Goal: Information Seeking & Learning: Learn about a topic

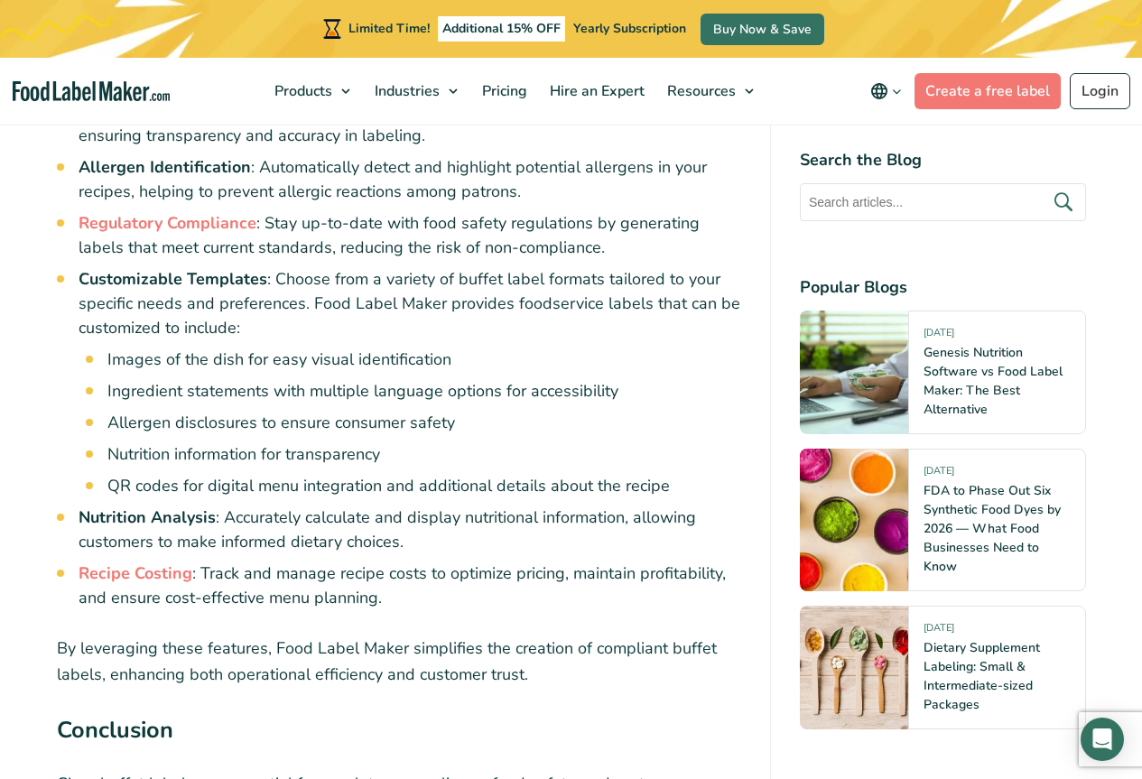
scroll to position [8937, 0]
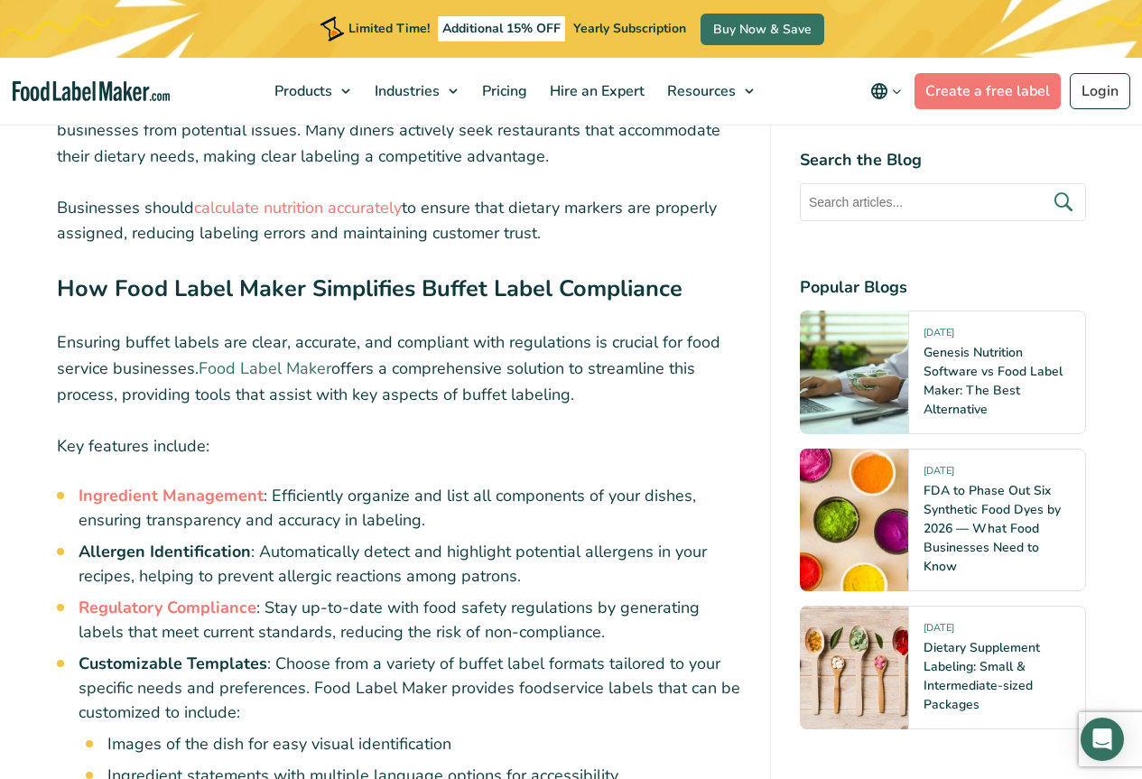
click at [271, 357] on link "Food Label Maker" at bounding box center [265, 368] width 133 height 22
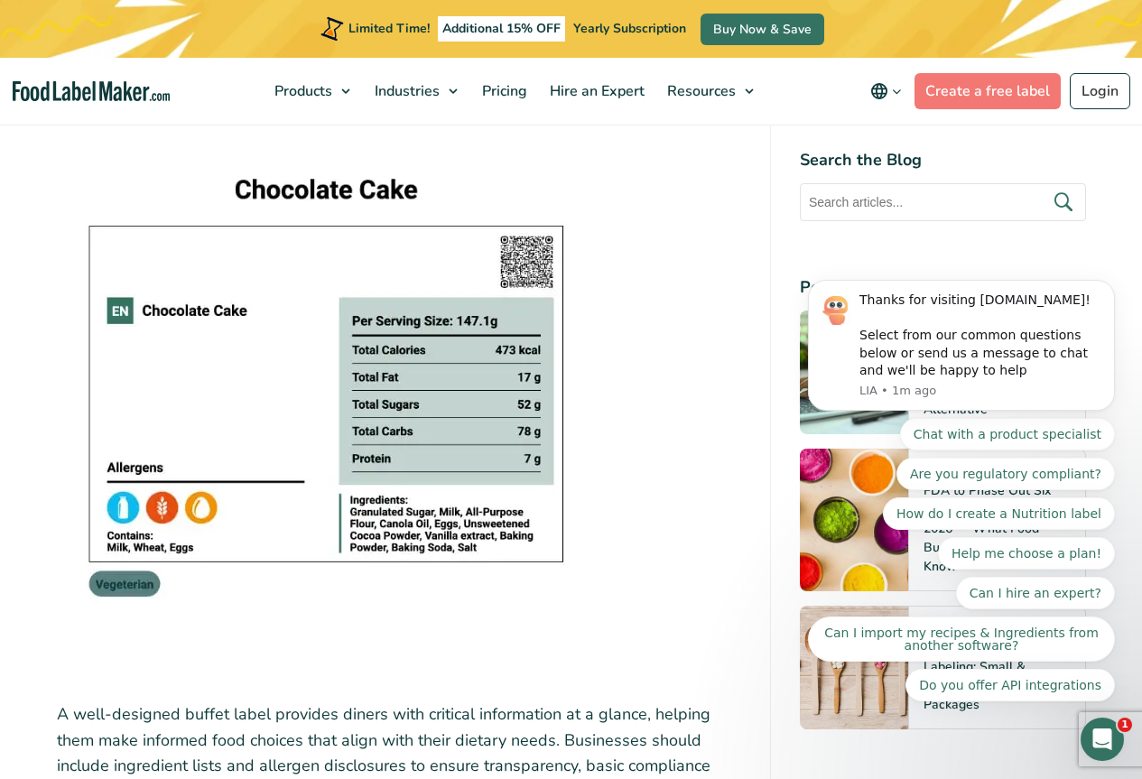
scroll to position [3069, 0]
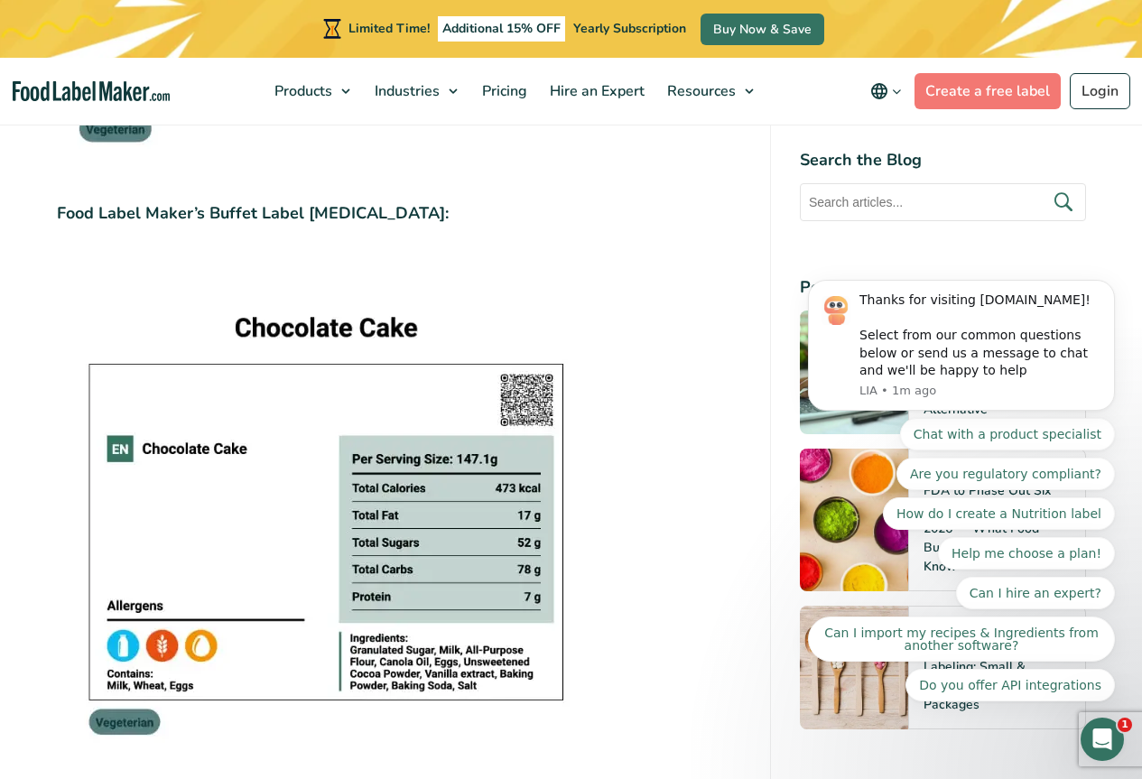
click at [314, 405] on img at bounding box center [322, 533] width 531 height 562
click at [135, 726] on img at bounding box center [322, 533] width 531 height 562
click at [166, 449] on img at bounding box center [322, 533] width 531 height 562
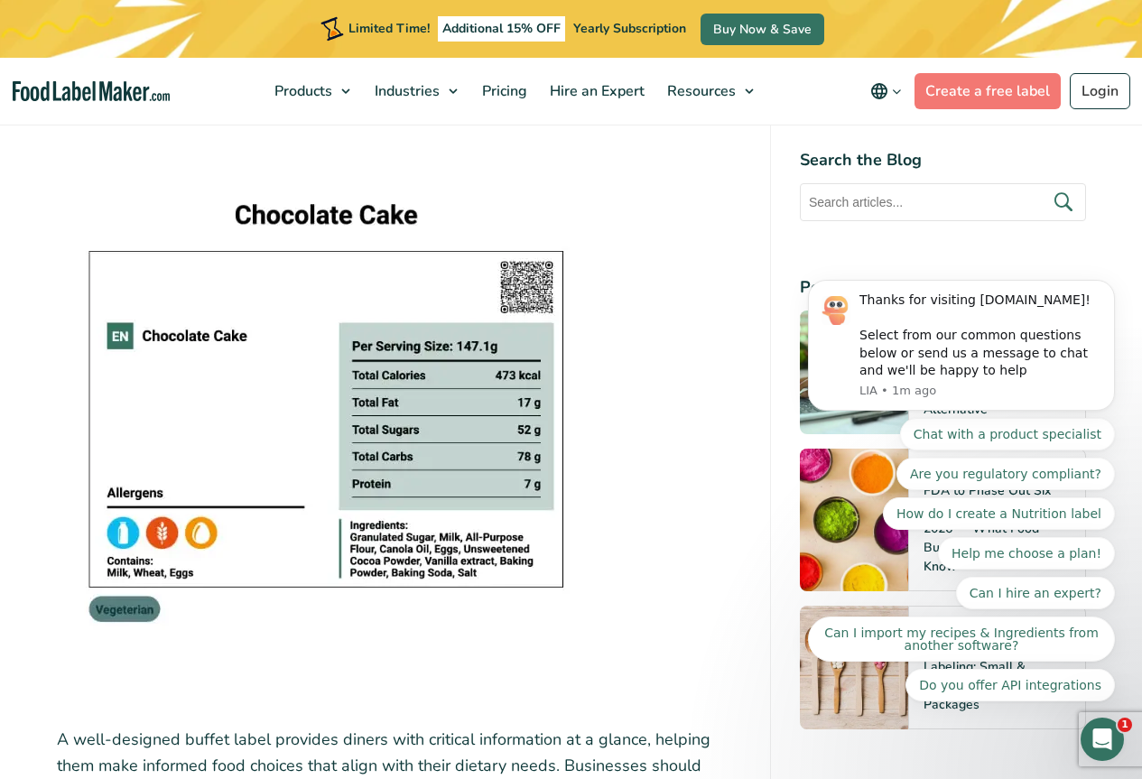
scroll to position [3250, 0]
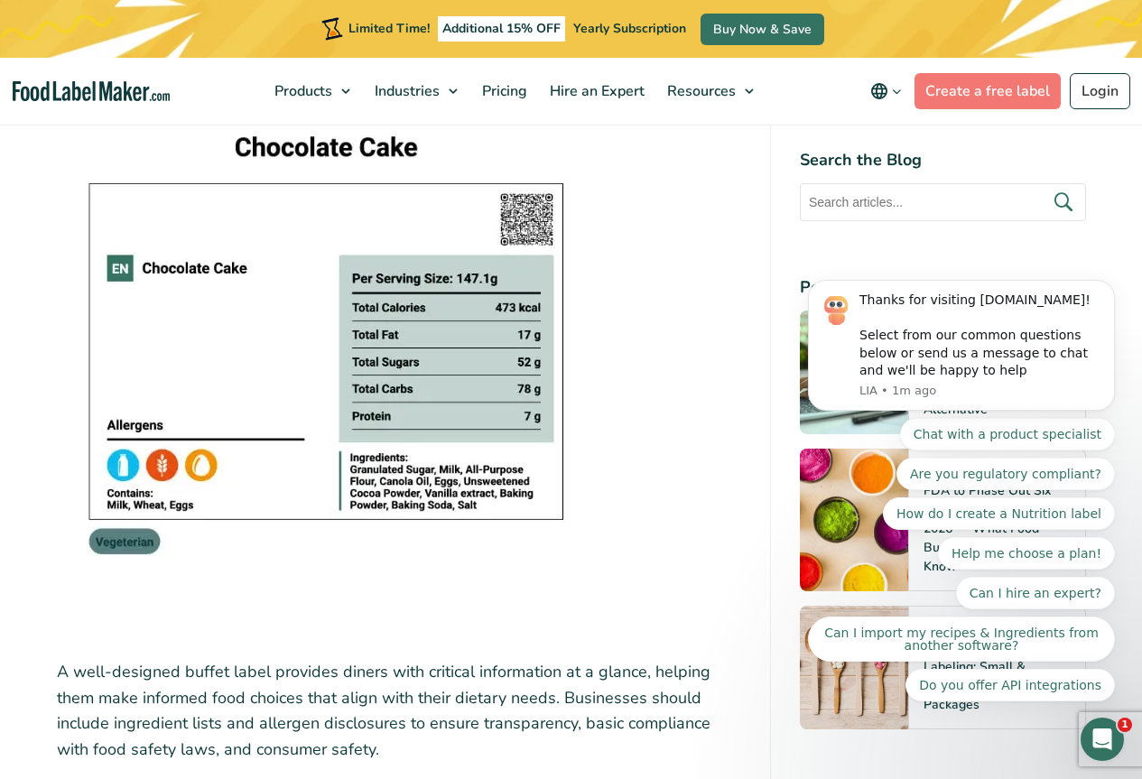
click at [249, 438] on img at bounding box center [322, 352] width 531 height 562
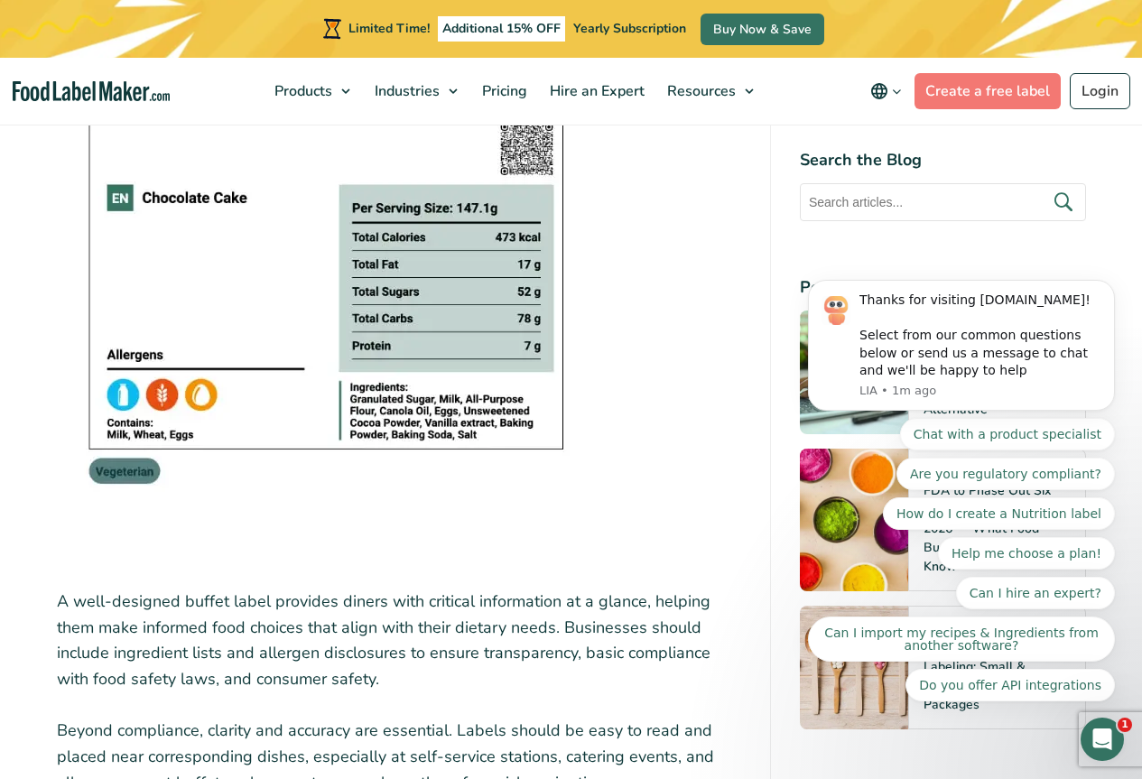
scroll to position [3611, 0]
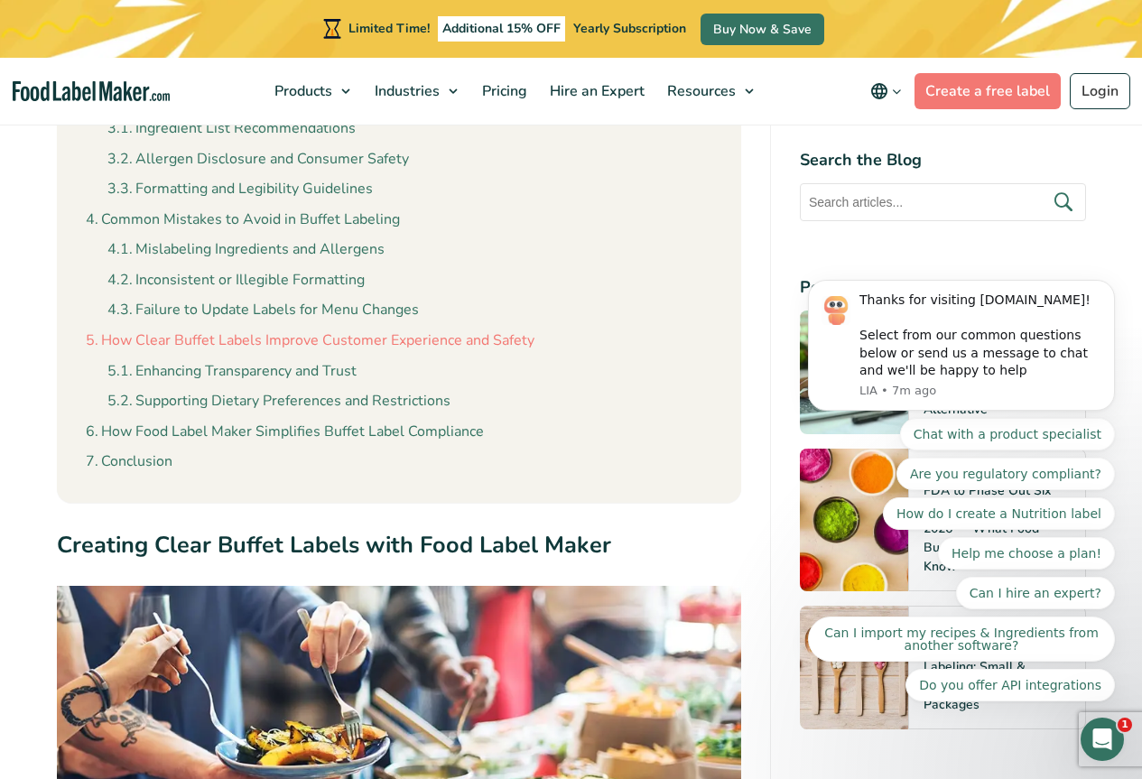
click at [285, 344] on link "How Clear Buffet Labels Improve Customer Experience and Safety" at bounding box center [310, 340] width 449 height 23
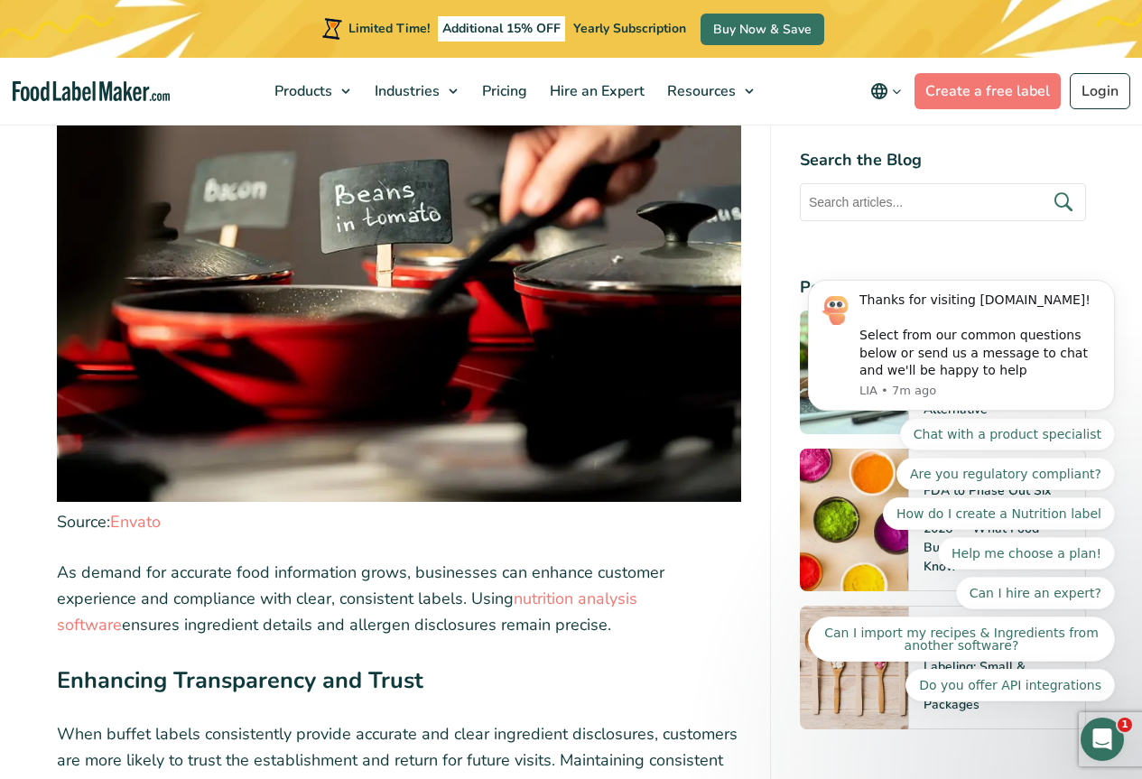
scroll to position [7475, 0]
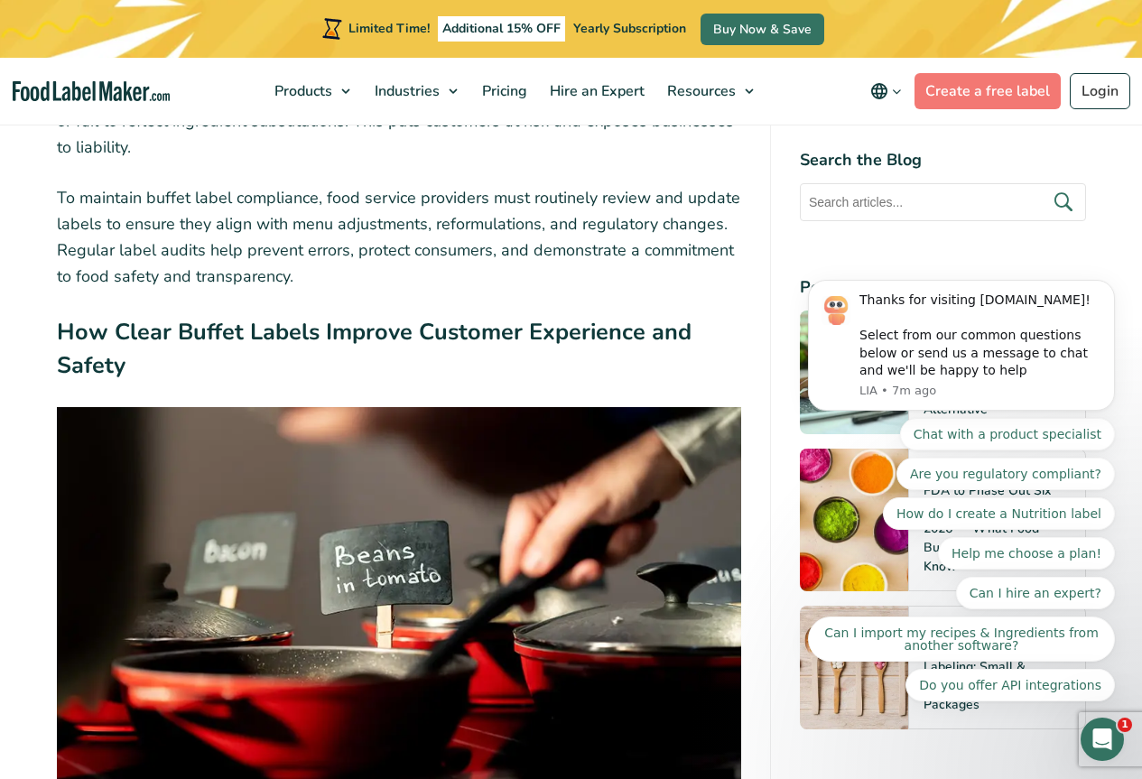
scroll to position [722, 0]
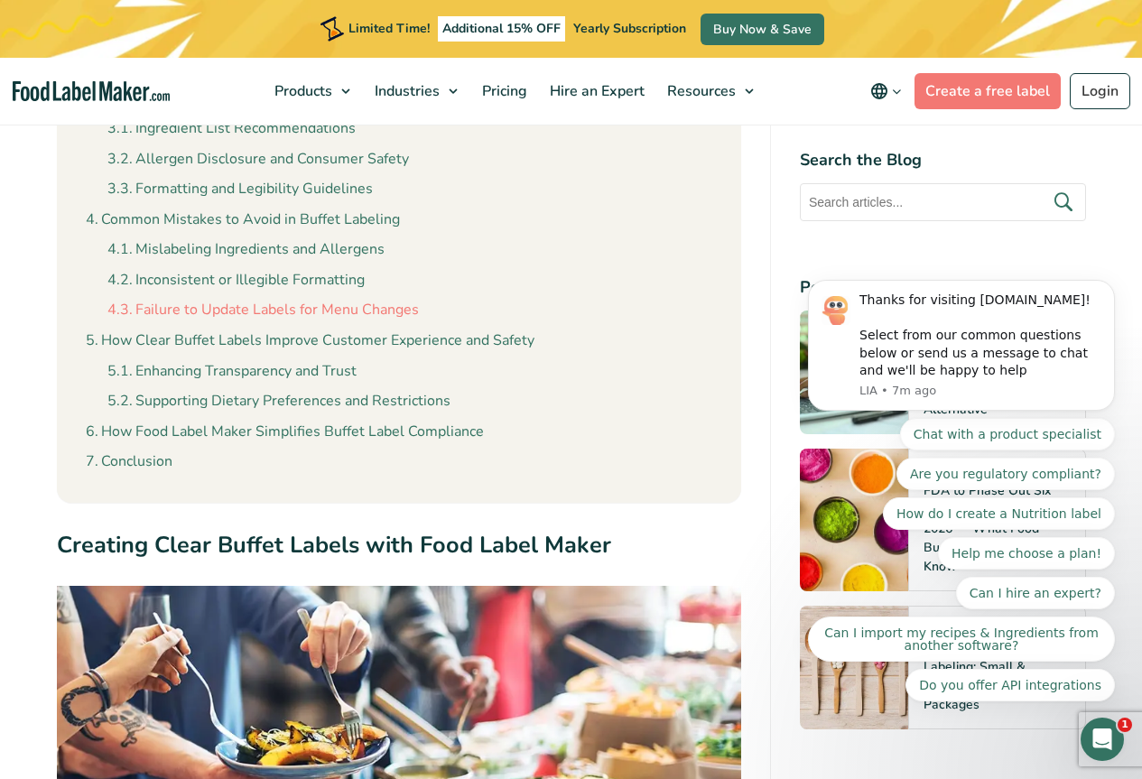
click at [295, 307] on link "Failure to Update Labels for Menu Changes" at bounding box center [262, 310] width 311 height 23
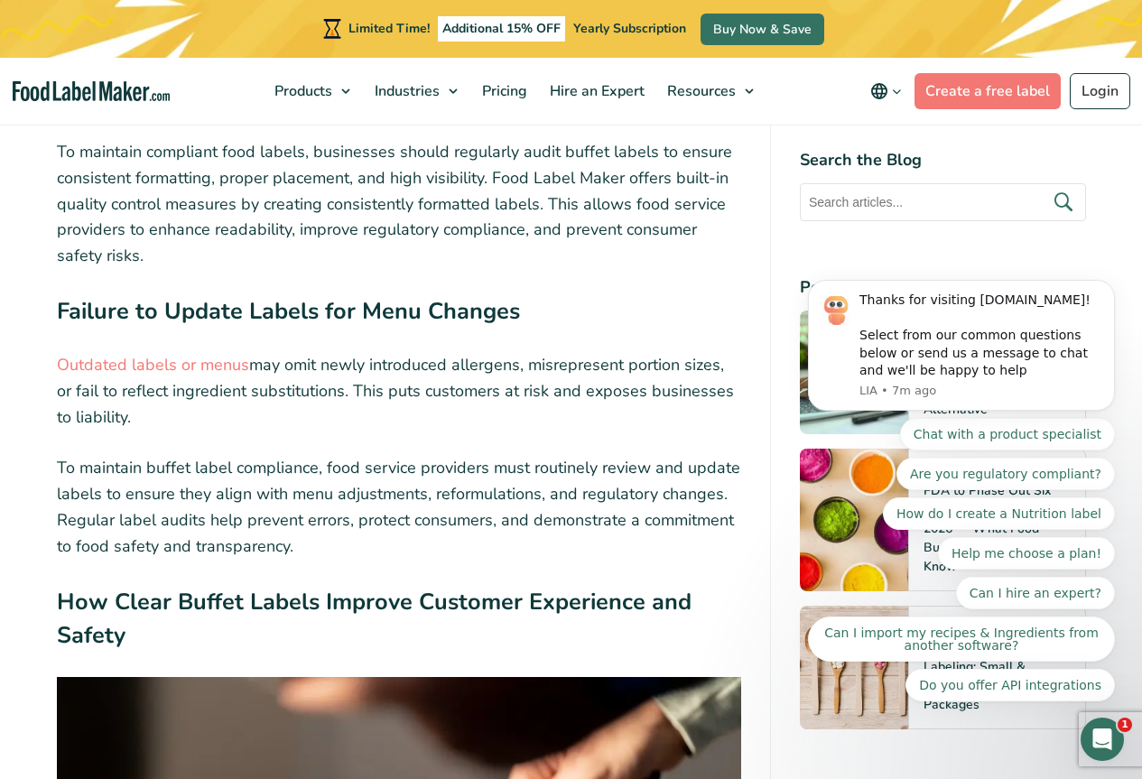
scroll to position [7308, 0]
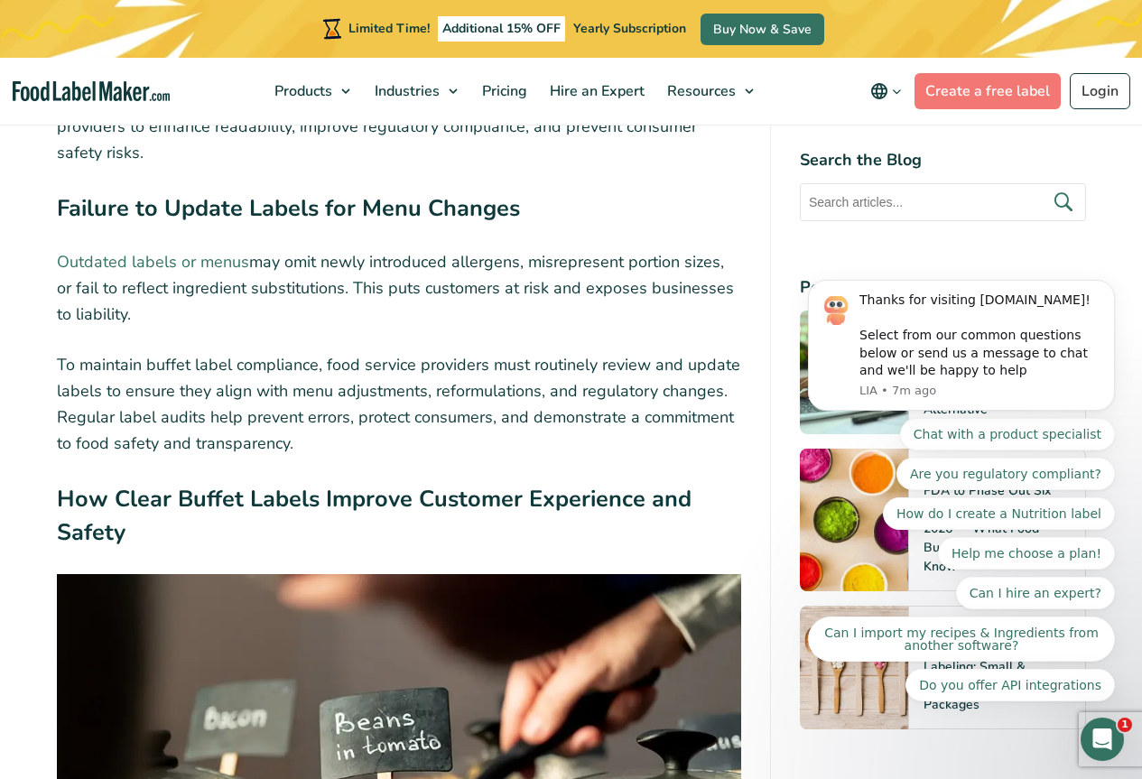
click at [204, 273] on link "Outdated labels or menus" at bounding box center [153, 262] width 192 height 22
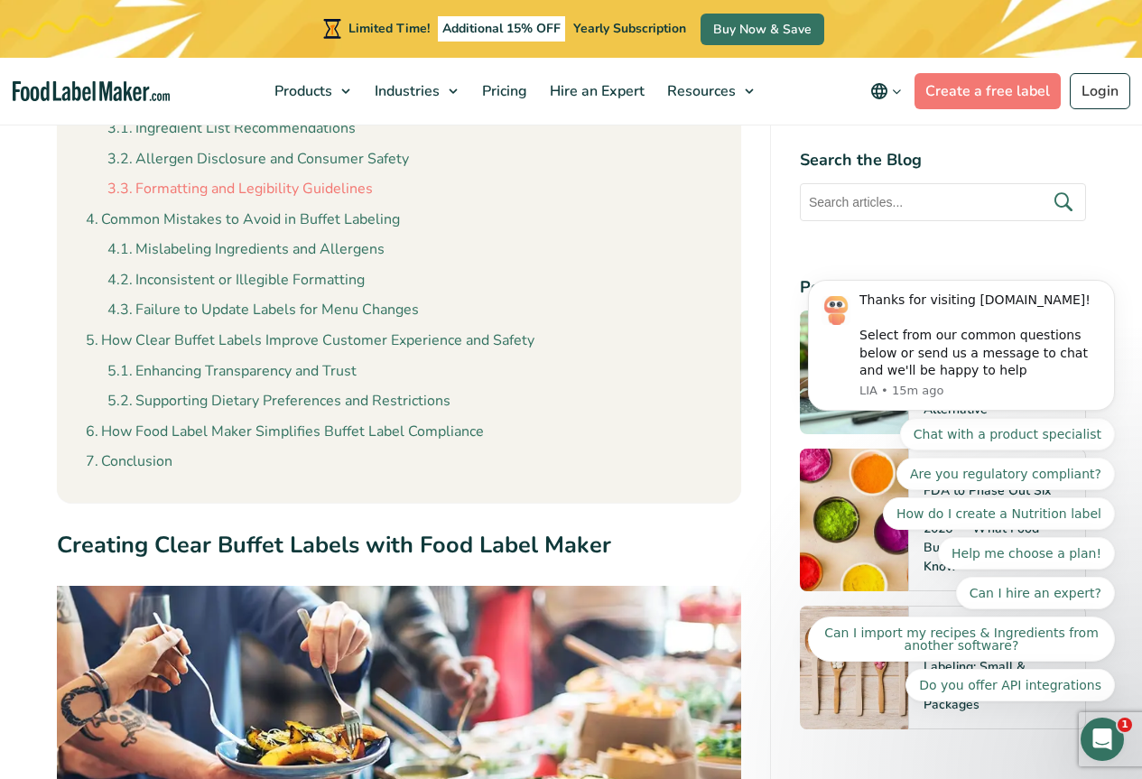
click at [227, 192] on link "Formatting and Legibility Guidelines" at bounding box center [239, 189] width 265 height 23
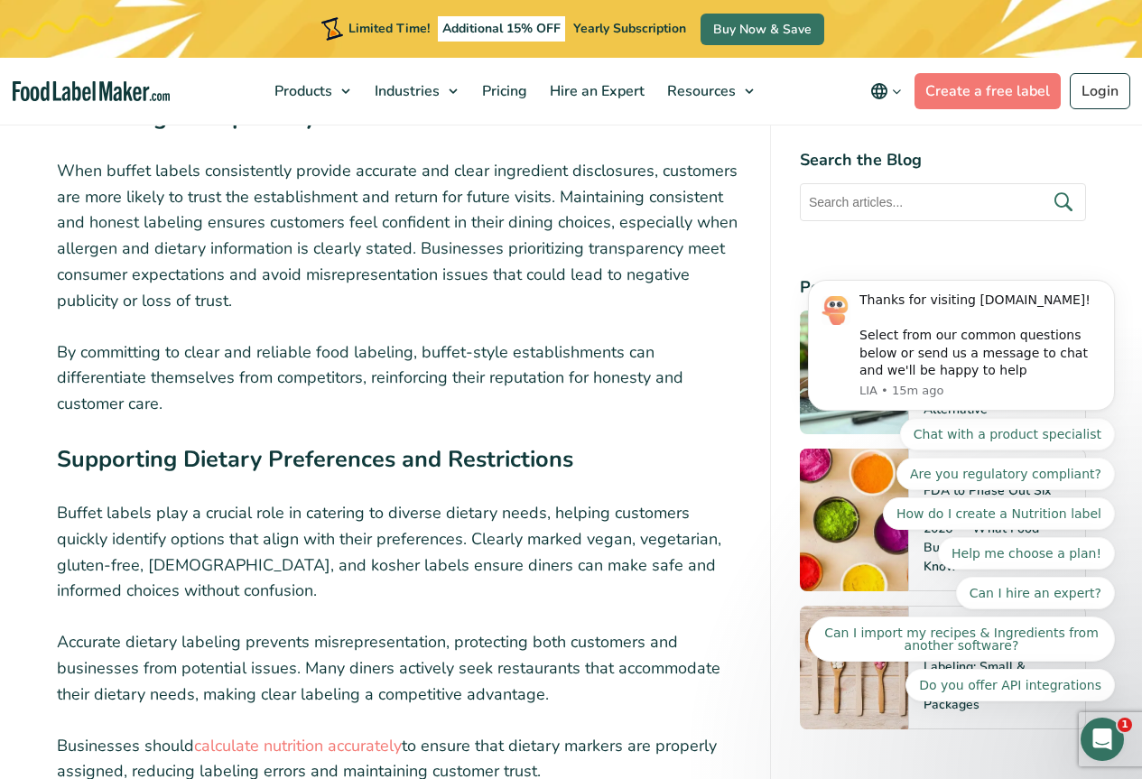
scroll to position [8411, 0]
